Goal: Information Seeking & Learning: Learn about a topic

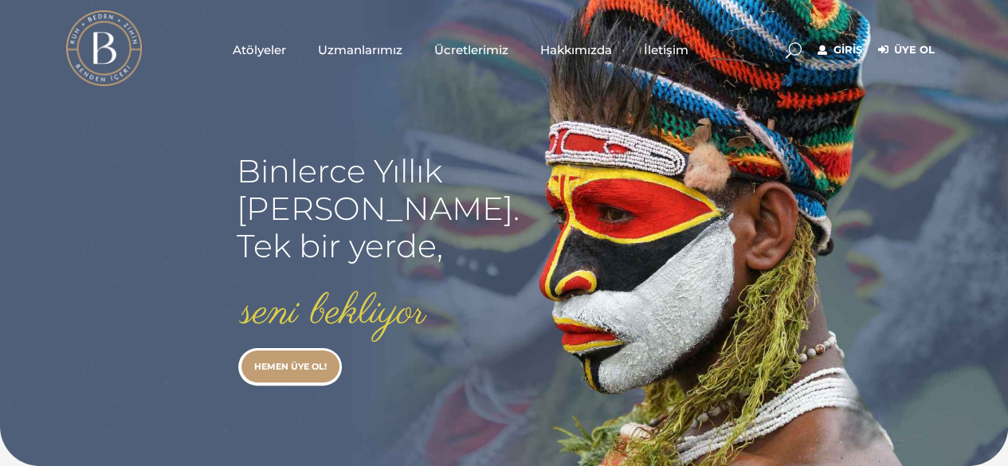
type input "[EMAIL_ADDRESS][DOMAIN_NAME]"
click at [845, 50] on link "Giriş" at bounding box center [839, 50] width 45 height 19
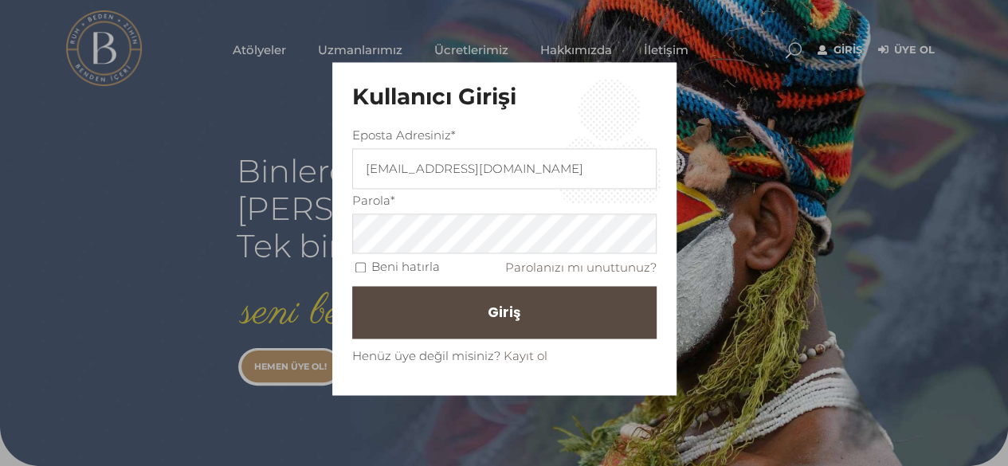
click at [363, 271] on input "Beni hatırla" at bounding box center [360, 267] width 10 height 10
checkbox input "true"
click at [466, 304] on button "Giriş" at bounding box center [504, 313] width 304 height 53
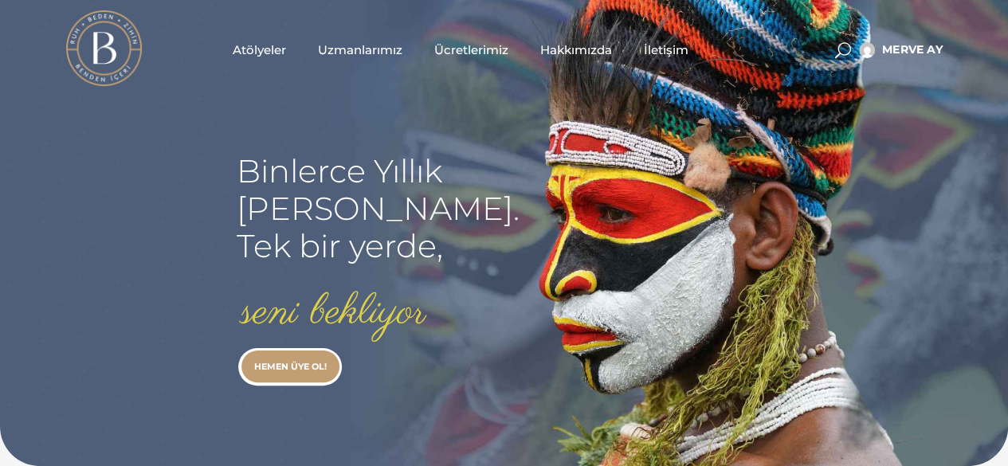
click at [835, 50] on span at bounding box center [843, 50] width 16 height 16
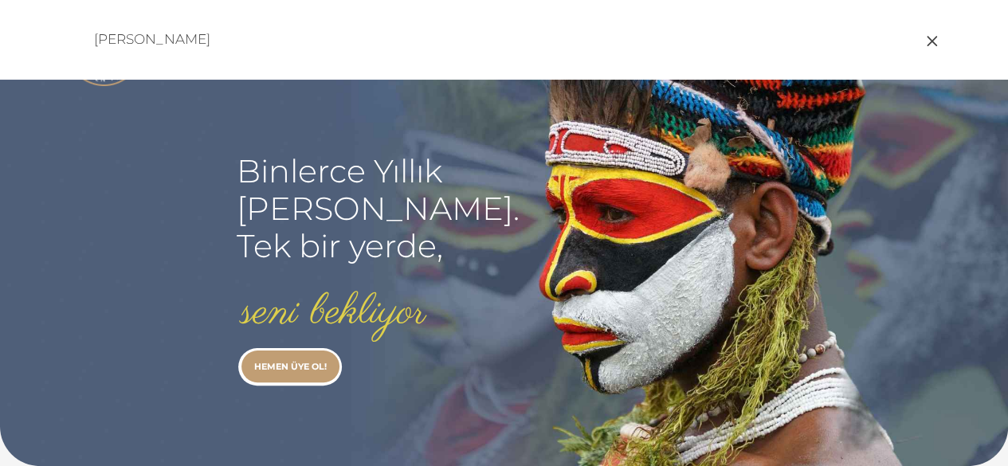
type input "müge özkan"
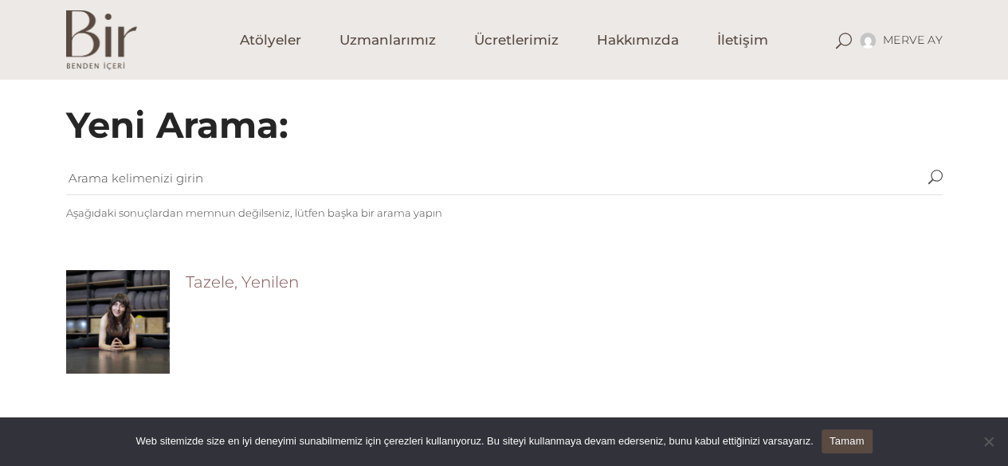
click at [268, 280] on link "Tazele, Yenilen" at bounding box center [242, 281] width 113 height 19
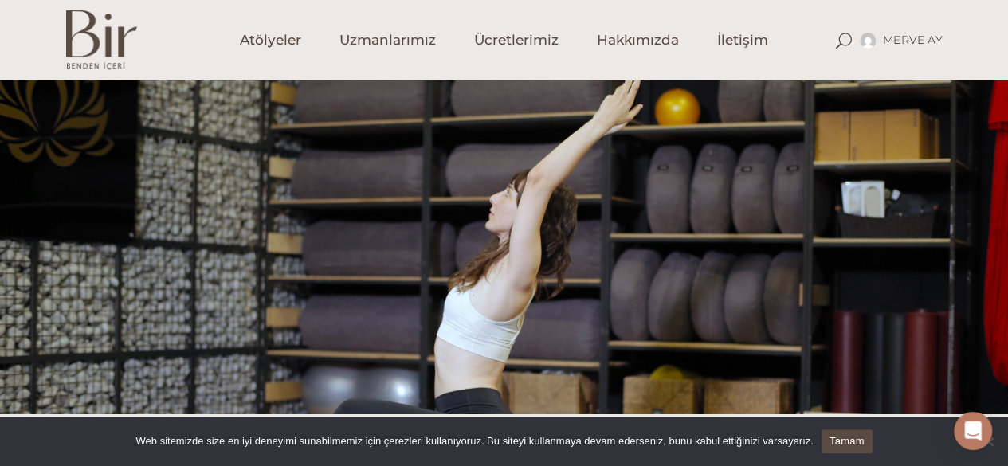
scroll to position [80, 0]
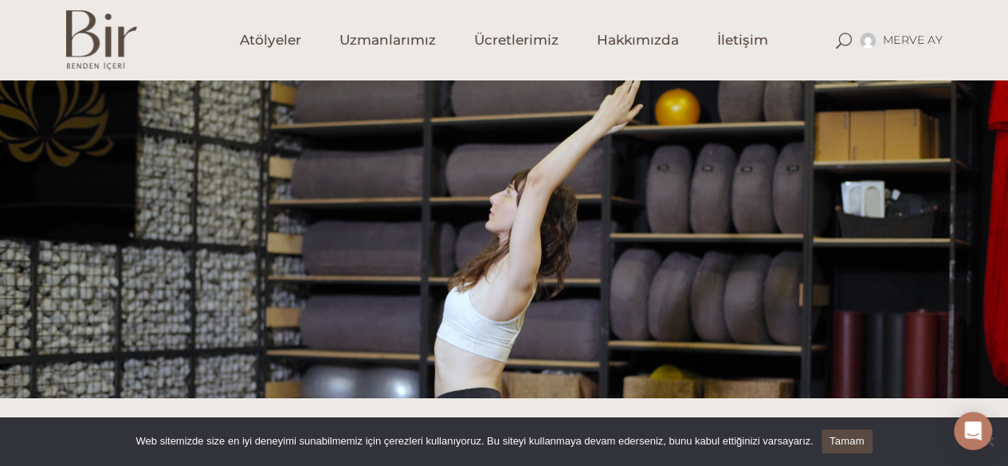
click at [853, 439] on link "Tamam" at bounding box center [846, 441] width 51 height 24
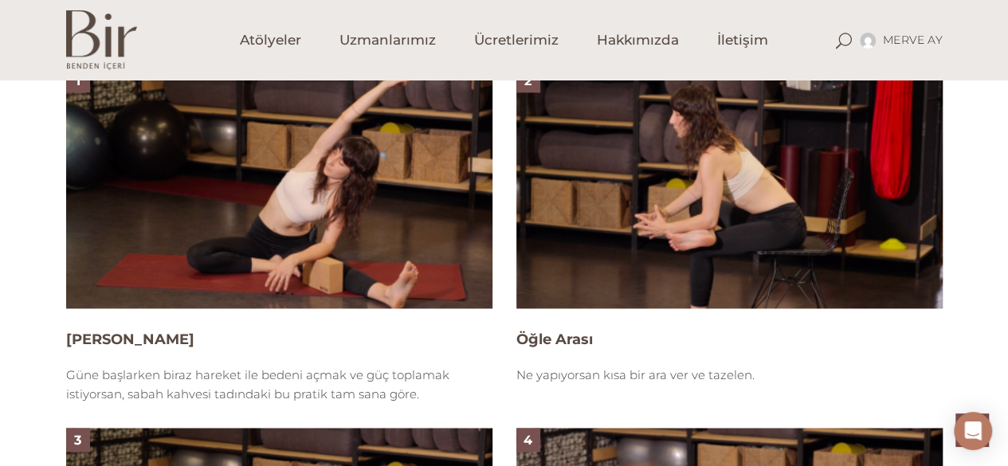
scroll to position [1115, 0]
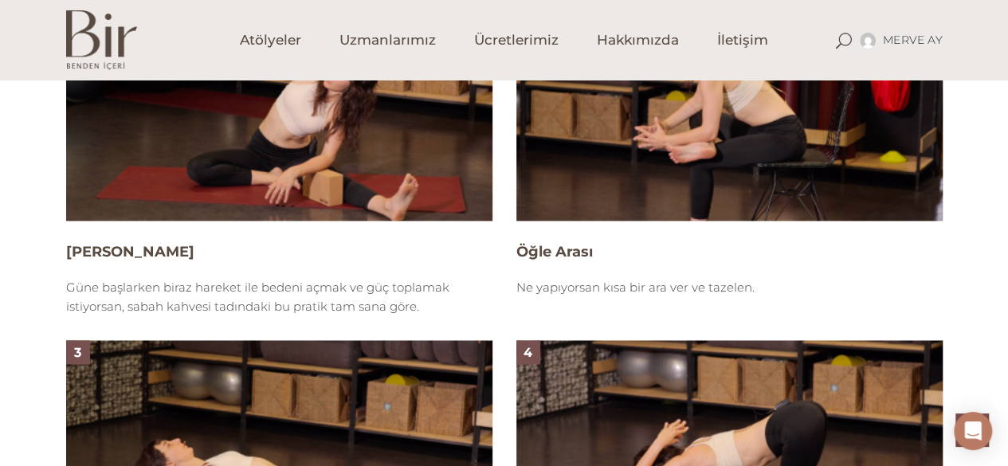
click at [212, 149] on img at bounding box center [279, 101] width 426 height 240
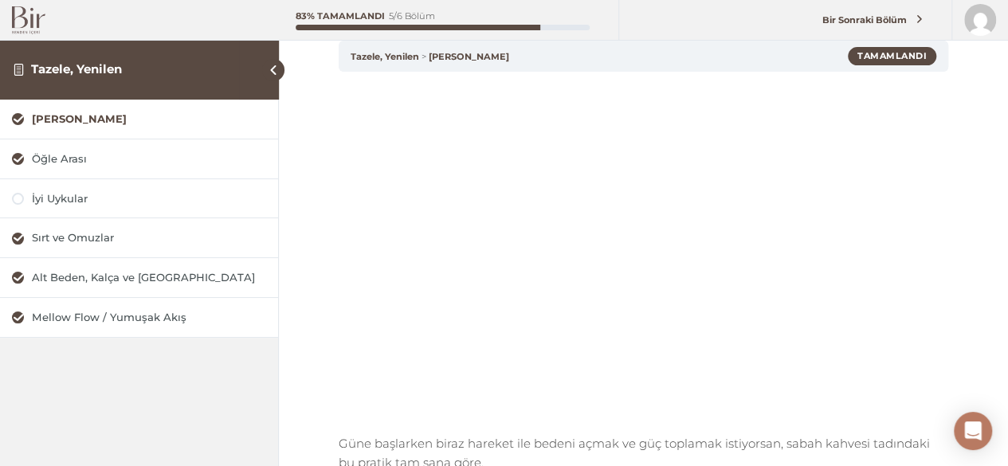
scroll to position [159, 0]
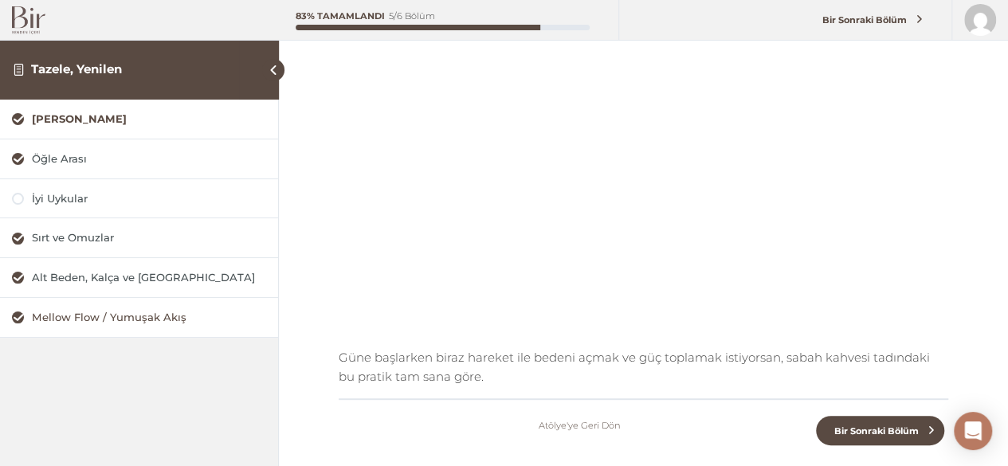
click at [132, 316] on div "Mellow Flow / Yumuşak Akış" at bounding box center [149, 317] width 234 height 15
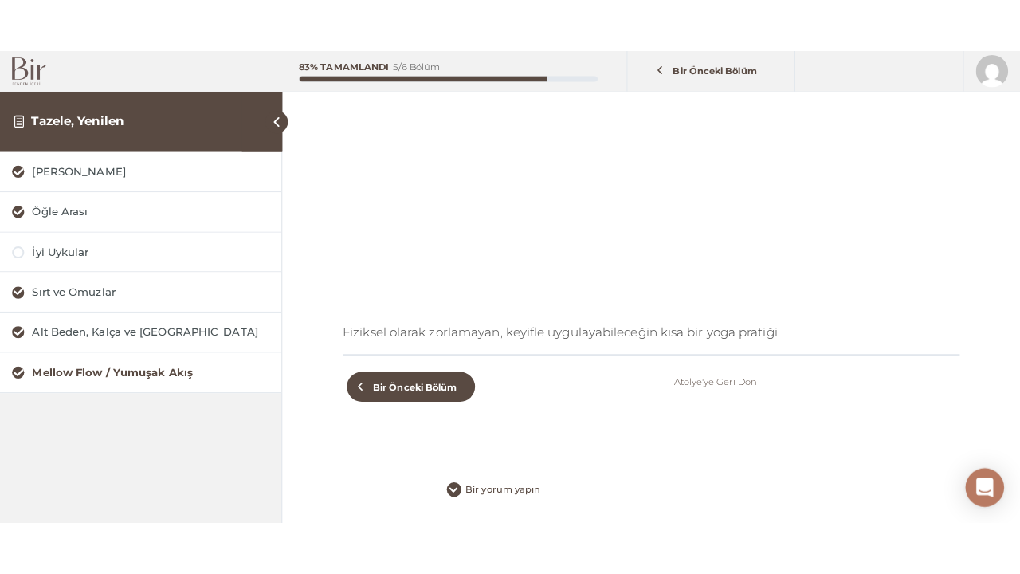
scroll to position [196, 0]
